Goal: Information Seeking & Learning: Learn about a topic

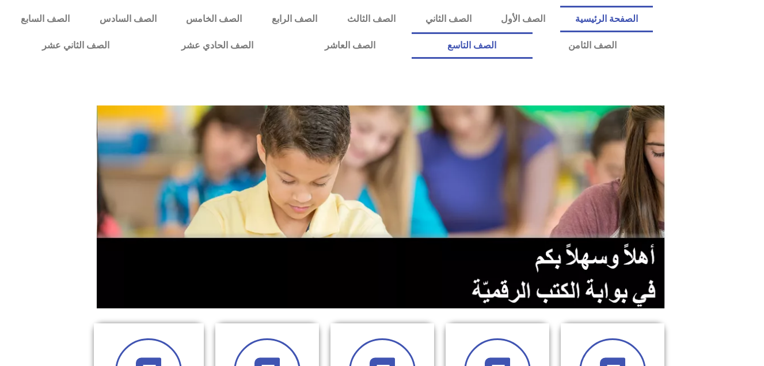
click at [412, 32] on link "الصف التاسع" at bounding box center [472, 45] width 121 height 26
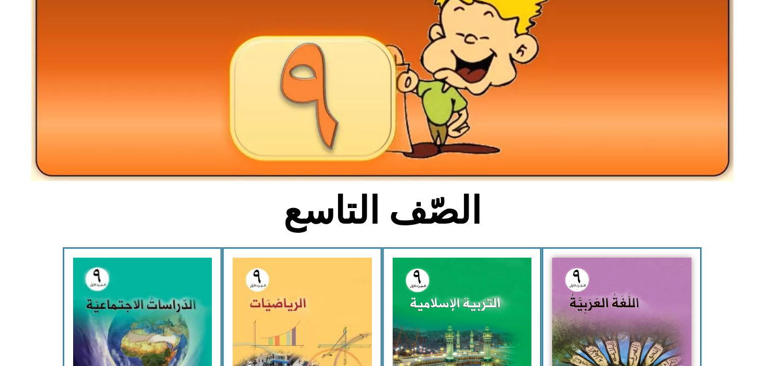
scroll to position [115, 0]
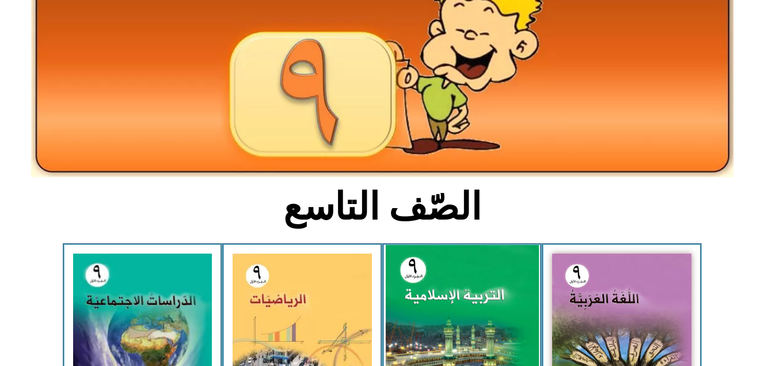
click at [394, 346] on img at bounding box center [461, 339] width 153 height 189
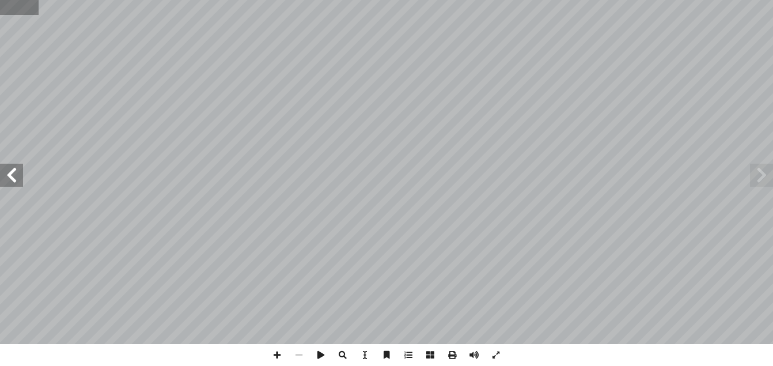
click at [28, 12] on input "text" at bounding box center [19, 7] width 38 height 15
type input "**"
click at [17, 179] on span at bounding box center [11, 175] width 23 height 23
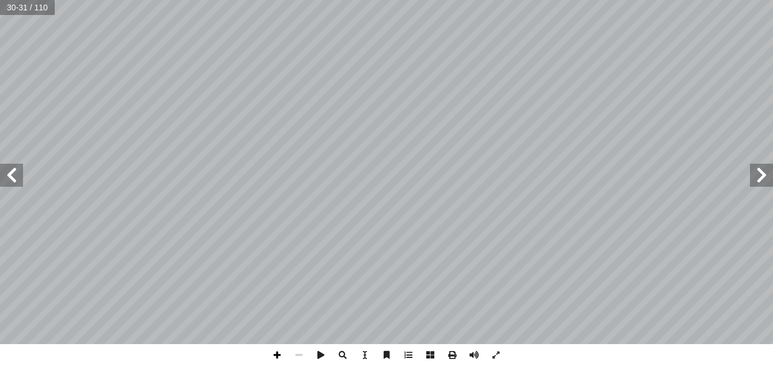
click at [276, 355] on span at bounding box center [277, 355] width 22 height 22
click at [279, 357] on span at bounding box center [277, 355] width 22 height 22
click at [12, 173] on span at bounding box center [11, 175] width 23 height 23
click at [278, 357] on span at bounding box center [277, 355] width 22 height 22
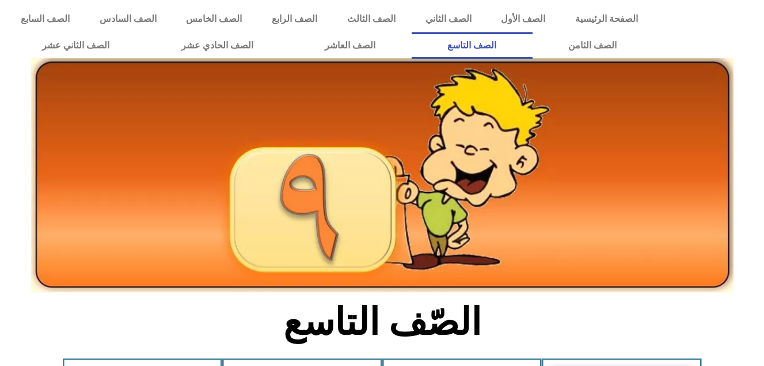
scroll to position [115, 0]
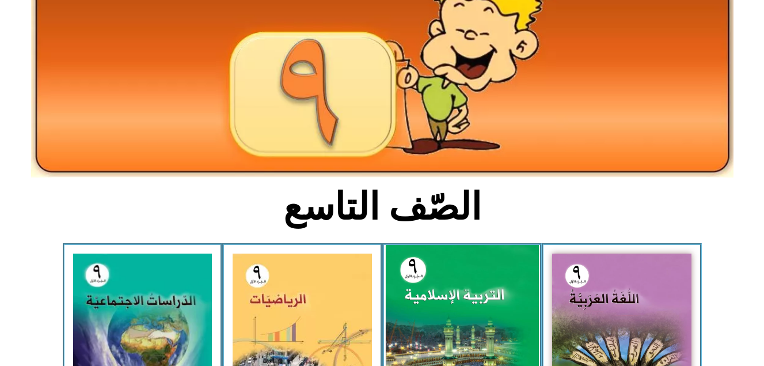
click at [464, 305] on img at bounding box center [461, 339] width 153 height 189
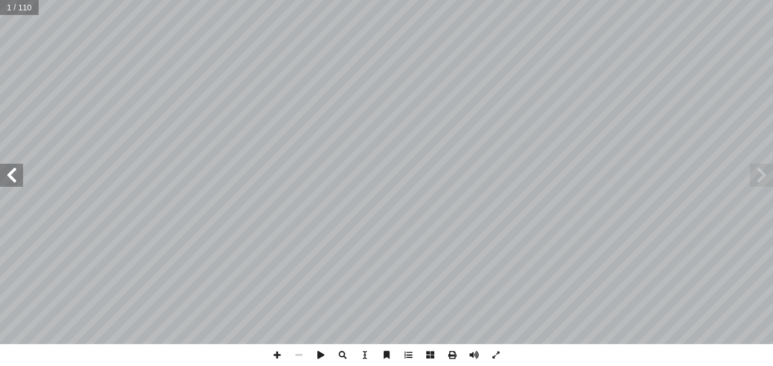
click at [14, 171] on span at bounding box center [11, 175] width 23 height 23
click at [40, 10] on input "text" at bounding box center [22, 7] width 45 height 15
type input "**"
click at [10, 168] on span at bounding box center [11, 175] width 23 height 23
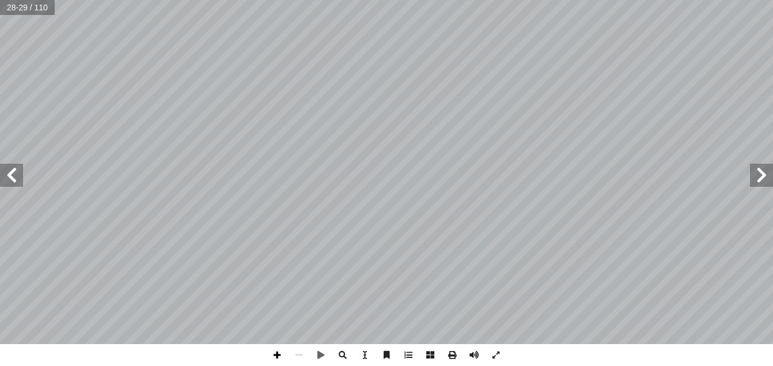
click at [280, 357] on span at bounding box center [277, 355] width 22 height 22
click at [12, 176] on span at bounding box center [11, 175] width 23 height 23
click at [275, 351] on span at bounding box center [277, 355] width 22 height 22
click at [298, 354] on span at bounding box center [299, 355] width 22 height 22
click at [15, 179] on span at bounding box center [11, 175] width 23 height 23
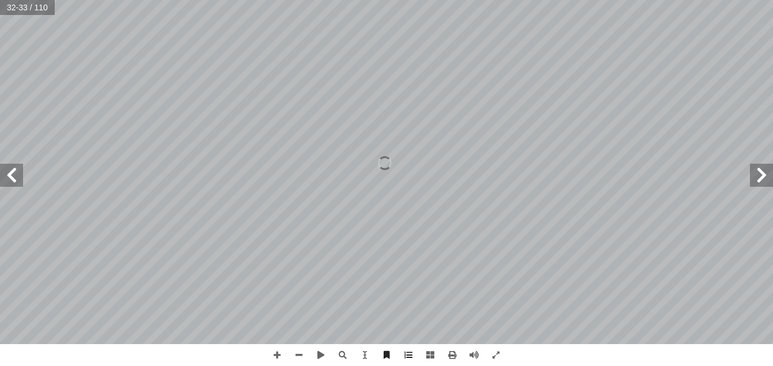
click at [760, 175] on span at bounding box center [761, 175] width 23 height 23
click at [276, 357] on span at bounding box center [277, 355] width 22 height 22
